Goal: Check status: Check status

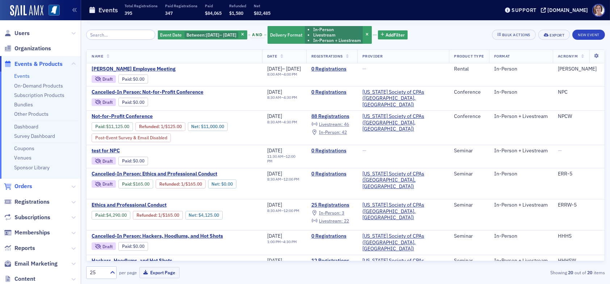
click at [26, 188] on span "Orders" at bounding box center [23, 186] width 18 height 8
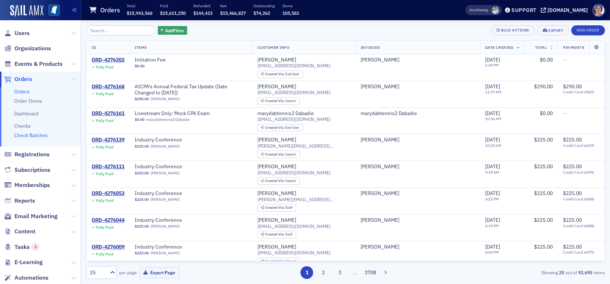
click at [41, 137] on link "Check Batches" at bounding box center [31, 135] width 34 height 7
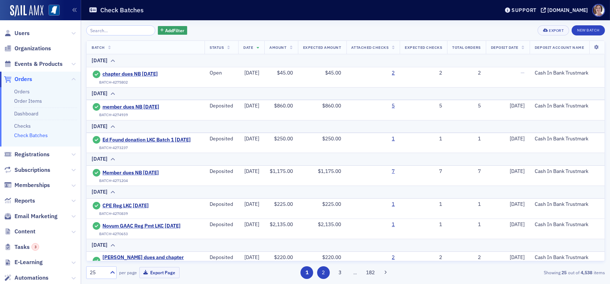
click at [324, 275] on button "2" at bounding box center [323, 272] width 13 height 13
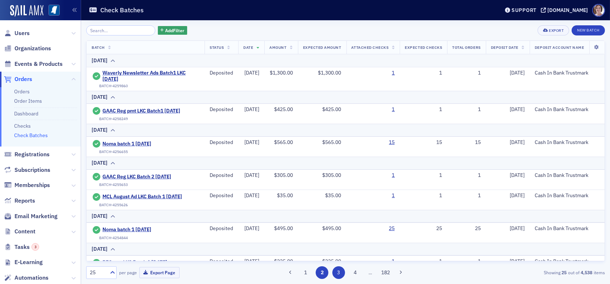
click at [336, 274] on button "3" at bounding box center [338, 272] width 13 height 13
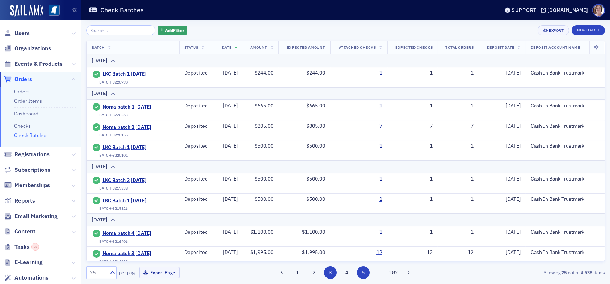
click at [359, 274] on button "5" at bounding box center [363, 272] width 13 height 13
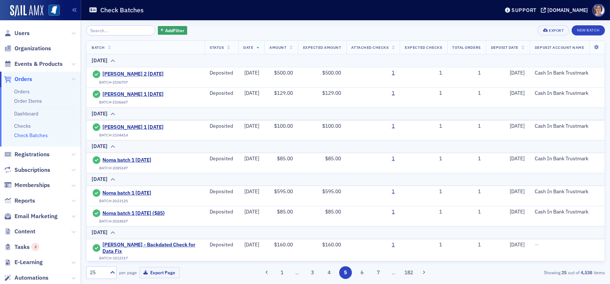
click at [332, 269] on button "4" at bounding box center [329, 272] width 13 height 13
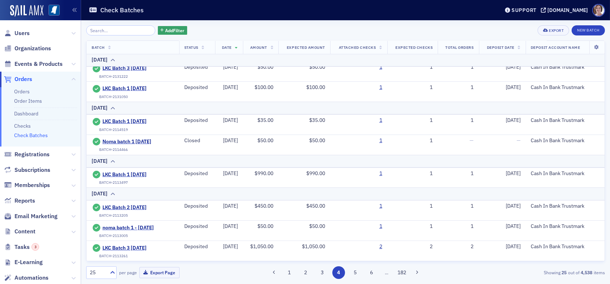
scroll to position [418, 0]
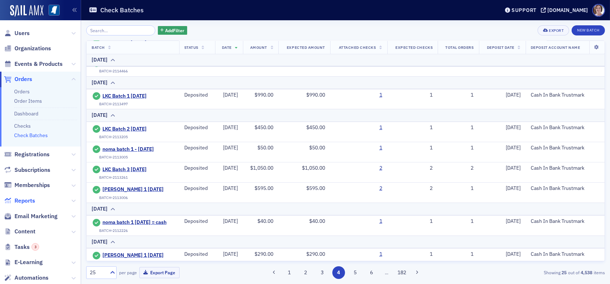
click at [30, 200] on span "Reports" at bounding box center [24, 201] width 21 height 8
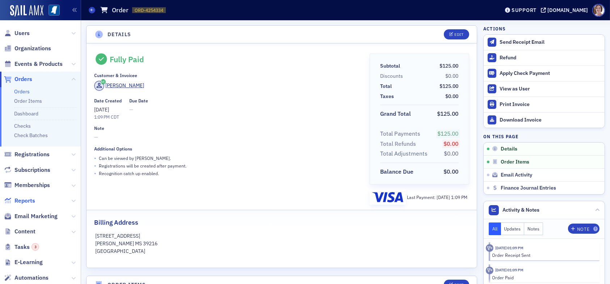
click at [31, 201] on span "Reports" at bounding box center [24, 201] width 21 height 8
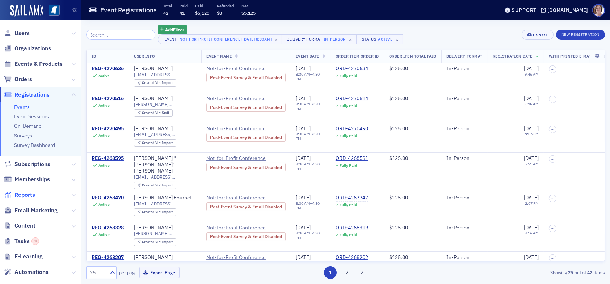
click at [28, 194] on span "Reports" at bounding box center [24, 195] width 21 height 8
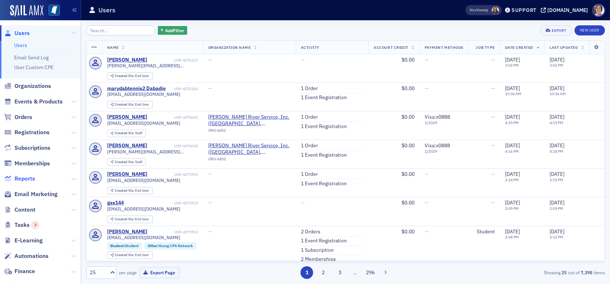
click at [29, 179] on span "Reports" at bounding box center [24, 179] width 21 height 8
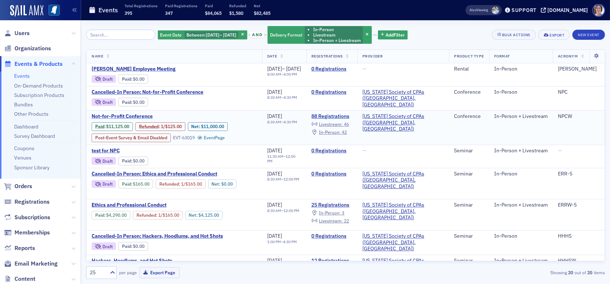
click at [140, 114] on span "Not-for-Profit Conference" at bounding box center [153, 116] width 122 height 7
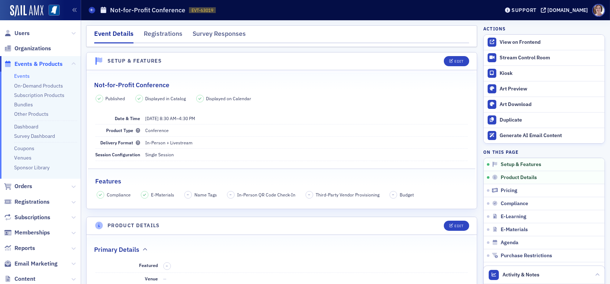
click at [24, 76] on link "Events" at bounding box center [22, 76] width 16 height 7
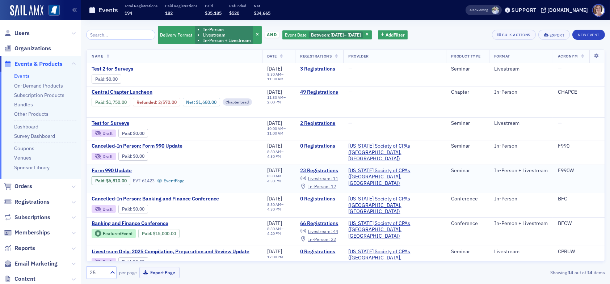
click at [330, 184] on span "In-Person :" at bounding box center [319, 187] width 22 height 6
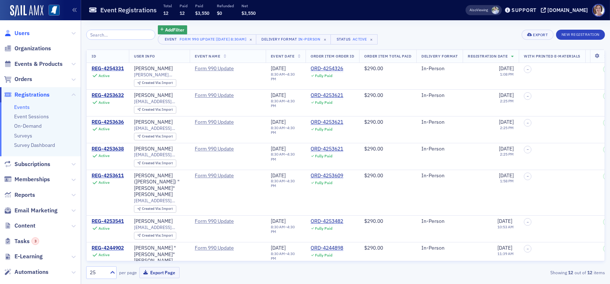
click at [18, 33] on span "Users" at bounding box center [21, 33] width 15 height 8
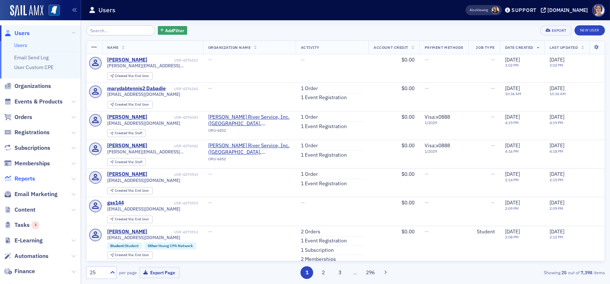
click at [26, 178] on span "Reports" at bounding box center [24, 179] width 21 height 8
click at [27, 179] on span "Reports" at bounding box center [24, 179] width 21 height 8
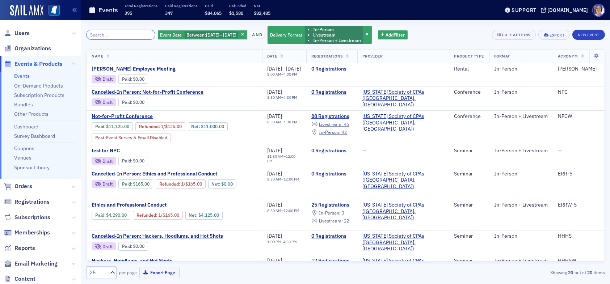
drag, startPoint x: 114, startPoint y: 34, endPoint x: 144, endPoint y: 38, distance: 29.9
click at [127, 35] on input "search" at bounding box center [120, 35] width 69 height 10
type input "2"
click at [122, 37] on input "search" at bounding box center [120, 35] width 69 height 10
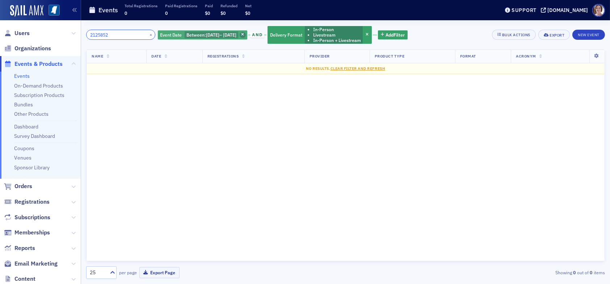
type input "2125852"
click at [244, 34] on icon "button" at bounding box center [242, 35] width 3 height 4
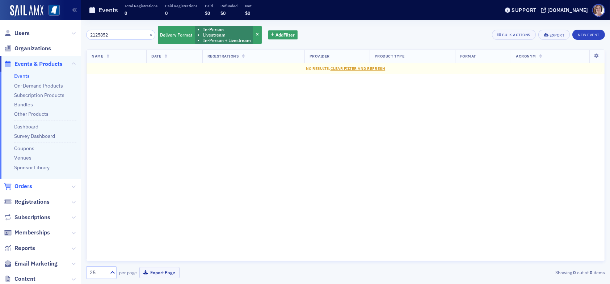
click at [30, 186] on span "Orders" at bounding box center [23, 186] width 18 height 8
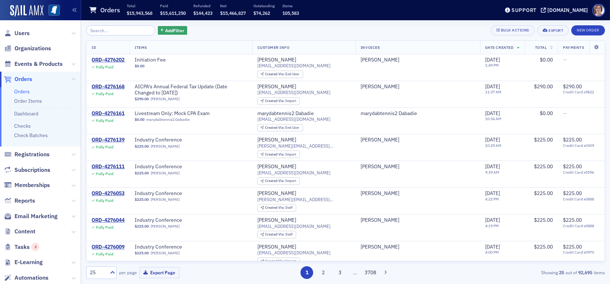
click at [121, 29] on input "search" at bounding box center [120, 30] width 69 height 10
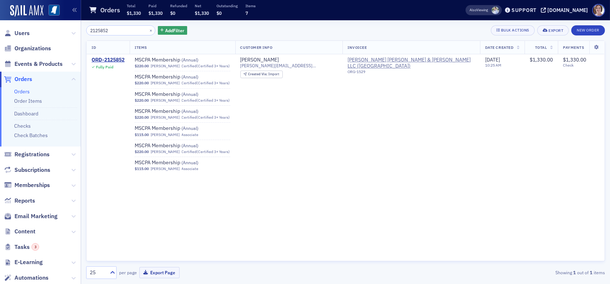
drag, startPoint x: 118, startPoint y: 28, endPoint x: 53, endPoint y: 43, distance: 66.8
click at [46, 37] on div "Users Organizations Events & Products Orders Orders Order Items Dashboard Check…" at bounding box center [305, 142] width 610 height 284
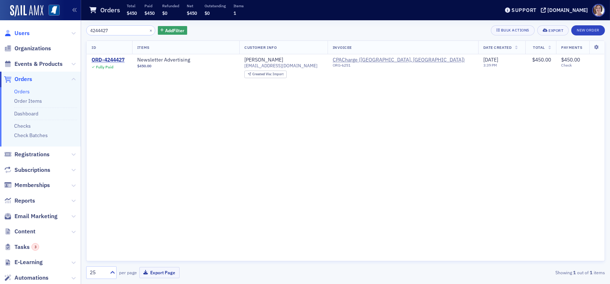
type input "4244427"
click at [24, 33] on span "Users" at bounding box center [21, 33] width 15 height 8
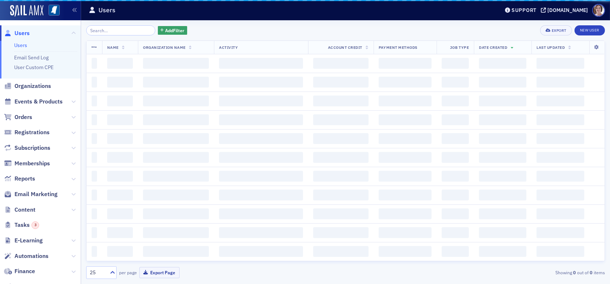
click at [22, 31] on span "Users" at bounding box center [21, 33] width 15 height 8
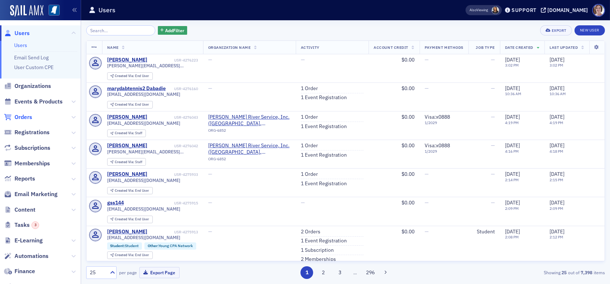
click at [26, 117] on span "Orders" at bounding box center [23, 117] width 18 height 8
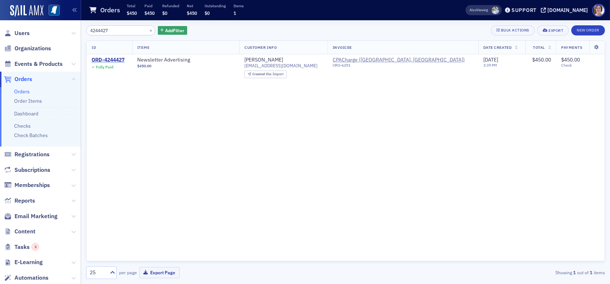
drag, startPoint x: 116, startPoint y: 29, endPoint x: 73, endPoint y: 47, distance: 46.8
click at [67, 43] on div "Users Organizations Events & Products Orders Orders Order Items Dashboard Check…" at bounding box center [305, 142] width 610 height 284
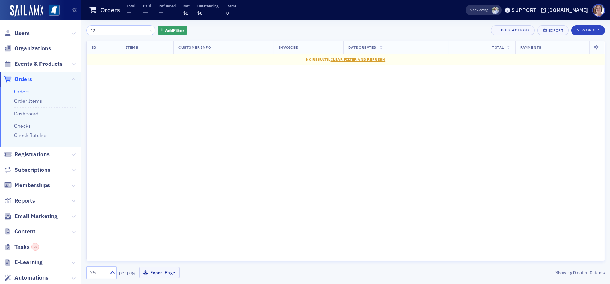
type input "4"
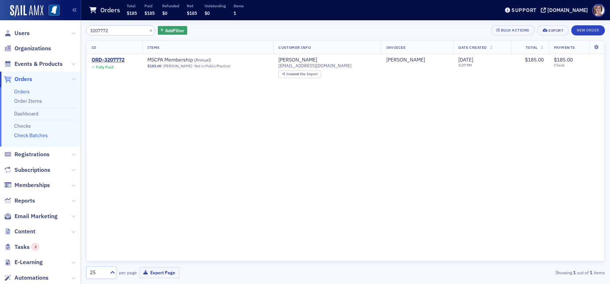
type input "3207772"
click at [42, 135] on link "Check Batches" at bounding box center [31, 135] width 34 height 7
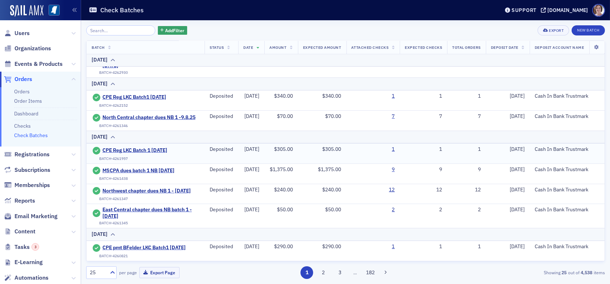
scroll to position [518, 0]
click at [324, 273] on button "2" at bounding box center [323, 272] width 13 height 13
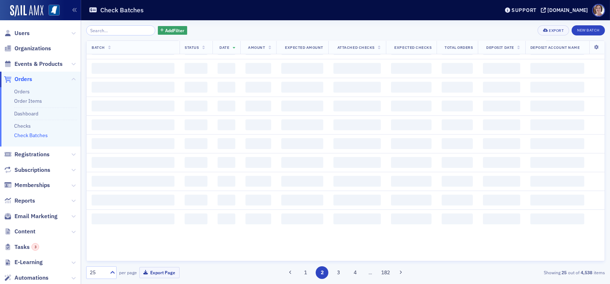
scroll to position [0, 0]
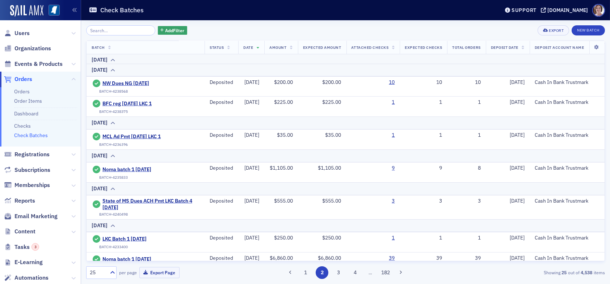
scroll to position [471, 0]
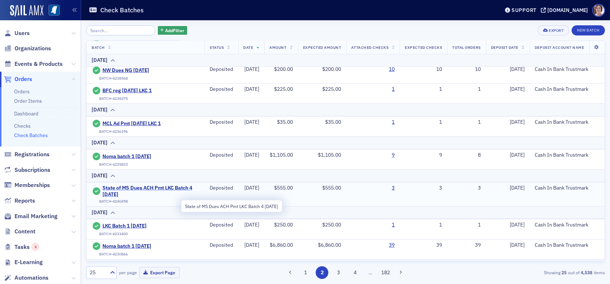
click at [121, 198] on span "State of MS Dues ACH Pmt LKC Batch 4 [DATE]" at bounding box center [150, 191] width 97 height 13
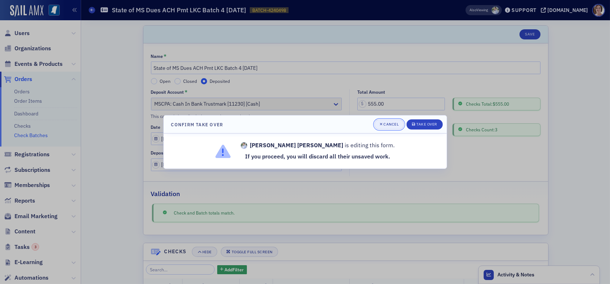
click at [393, 122] on div "Cancel" at bounding box center [390, 124] width 15 height 4
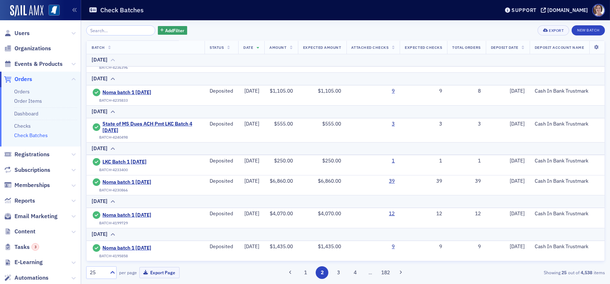
scroll to position [548, 0]
click at [29, 79] on span "Orders" at bounding box center [23, 79] width 18 height 8
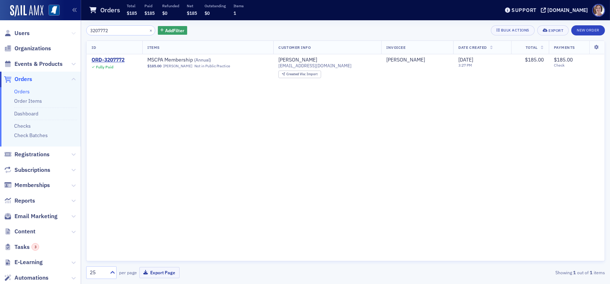
drag, startPoint x: 114, startPoint y: 26, endPoint x: 68, endPoint y: 30, distance: 45.7
click at [68, 30] on div "Users Organizations Events & Products Orders Orders Order Items Dashboard Check…" at bounding box center [305, 142] width 610 height 284
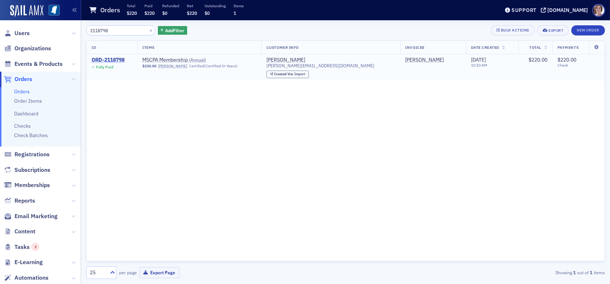
type input "2118798"
click at [104, 60] on div "ORD-2118798" at bounding box center [108, 60] width 33 height 7
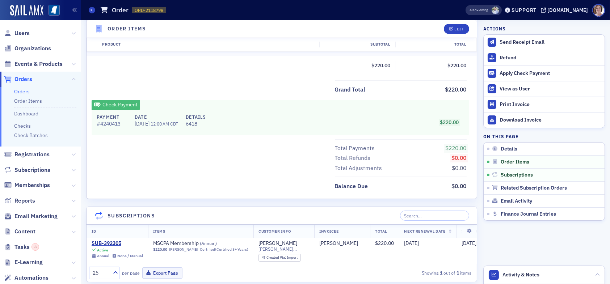
scroll to position [231, 0]
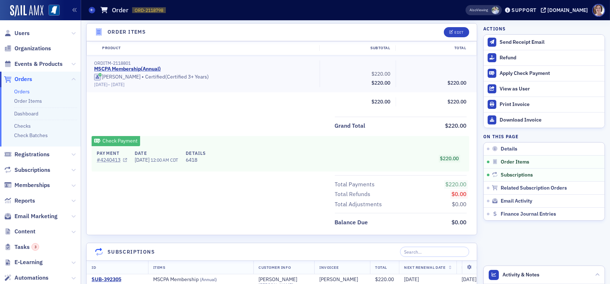
click at [112, 160] on link "# 4240413" at bounding box center [112, 160] width 30 height 8
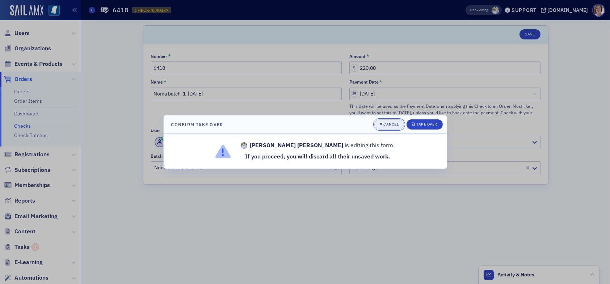
click at [396, 123] on div "Cancel" at bounding box center [390, 124] width 15 height 4
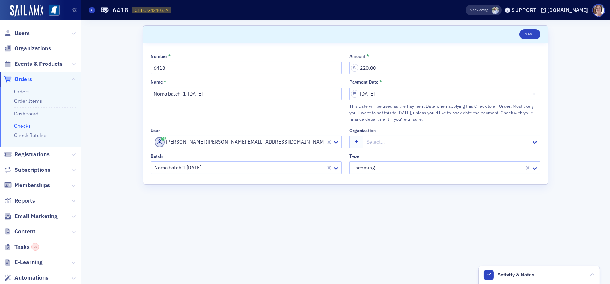
click at [21, 79] on span "Orders" at bounding box center [23, 79] width 18 height 8
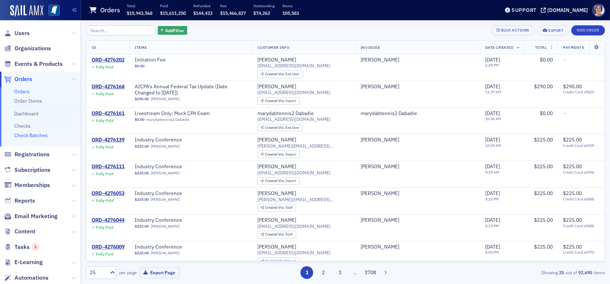
click at [35, 133] on link "Check Batches" at bounding box center [31, 135] width 34 height 7
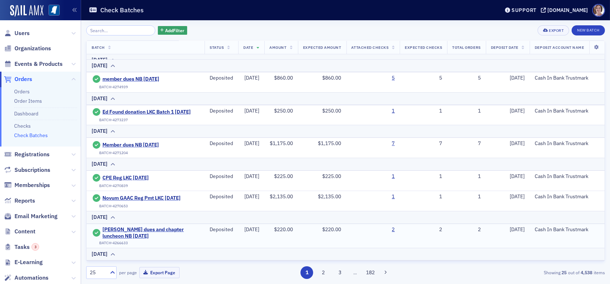
scroll to position [109, 0]
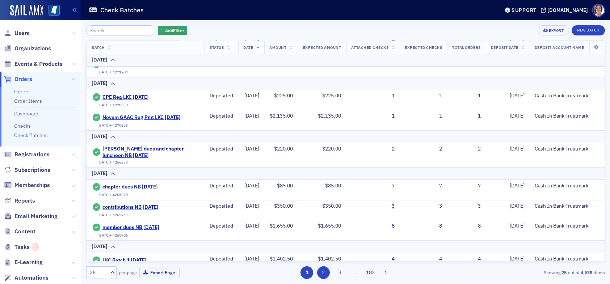
click at [326, 275] on button "2" at bounding box center [323, 272] width 13 height 13
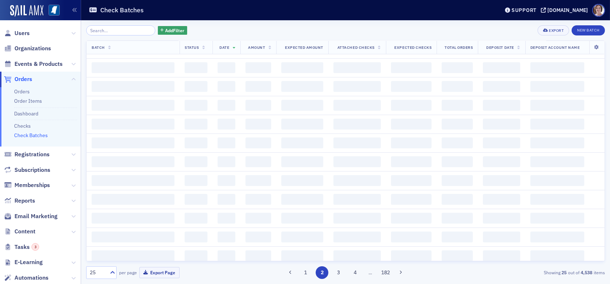
scroll to position [0, 0]
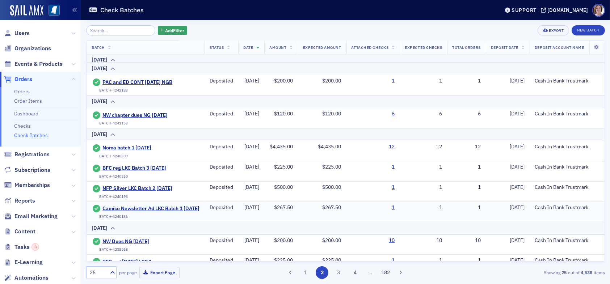
scroll to position [290, 0]
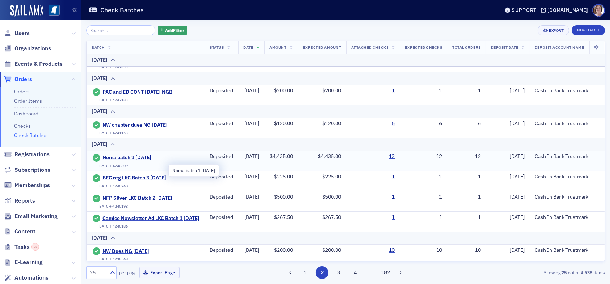
click at [143, 161] on span "Noma batch 1 [DATE]" at bounding box center [135, 158] width 66 height 7
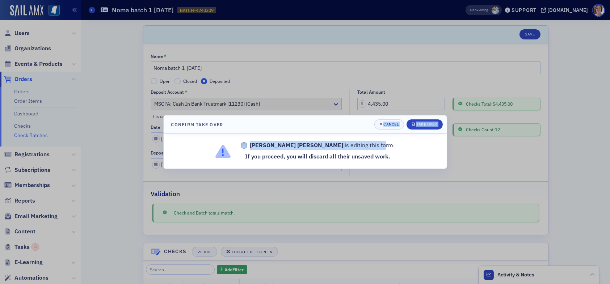
drag, startPoint x: 353, startPoint y: 125, endPoint x: 348, endPoint y: 134, distance: 10.1
click at [351, 139] on div "Confirm Take Over Cancel Take Over [PERSON_NAME] is editing this form. If you p…" at bounding box center [305, 142] width 284 height 54
click at [388, 125] on div "Cancel" at bounding box center [390, 124] width 15 height 4
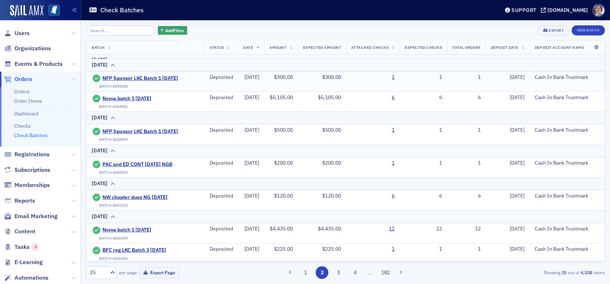
scroll to position [253, 0]
